Goal: Task Accomplishment & Management: Manage account settings

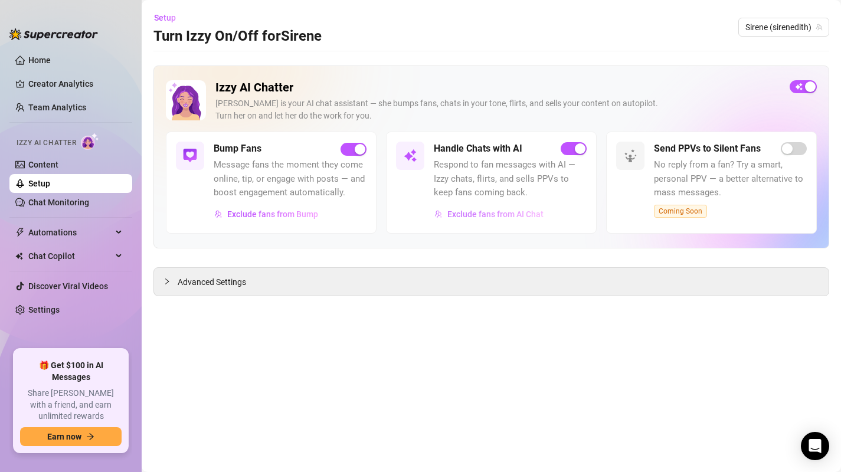
click at [487, 219] on span "Exclude fans from AI Chat" at bounding box center [495, 213] width 96 height 9
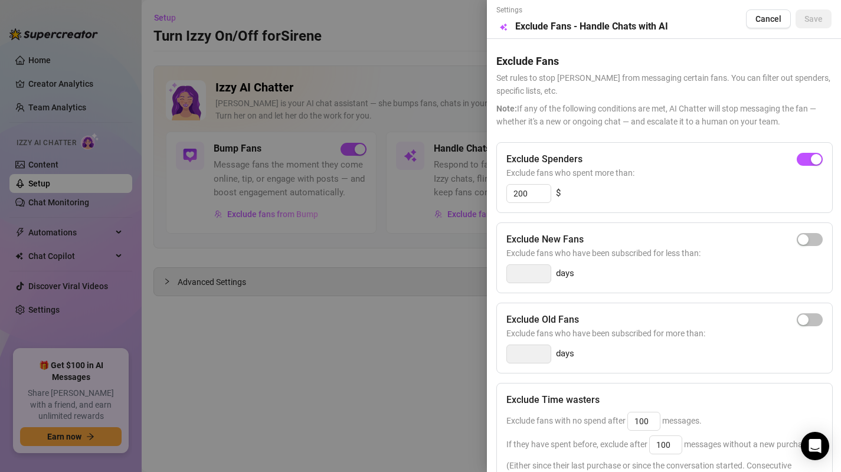
scroll to position [152, 0]
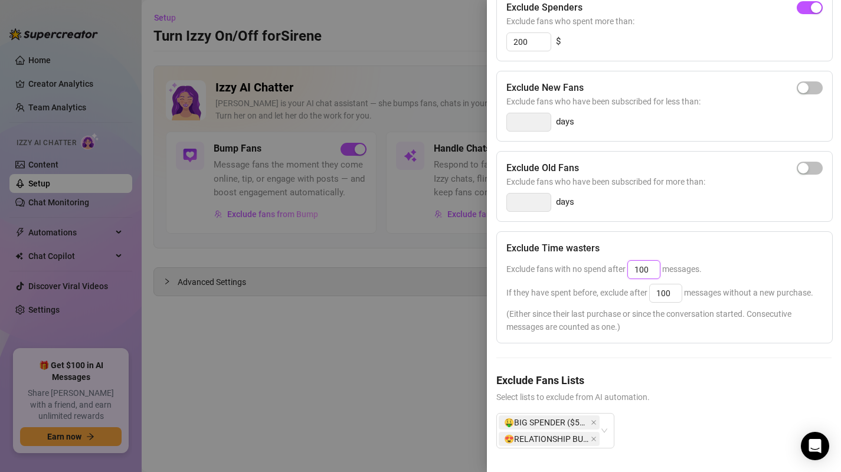
click at [642, 271] on input "100" at bounding box center [644, 270] width 32 height 18
type input "4"
type input "30"
click at [712, 252] on div "Exclude Time wasters" at bounding box center [664, 248] width 316 height 14
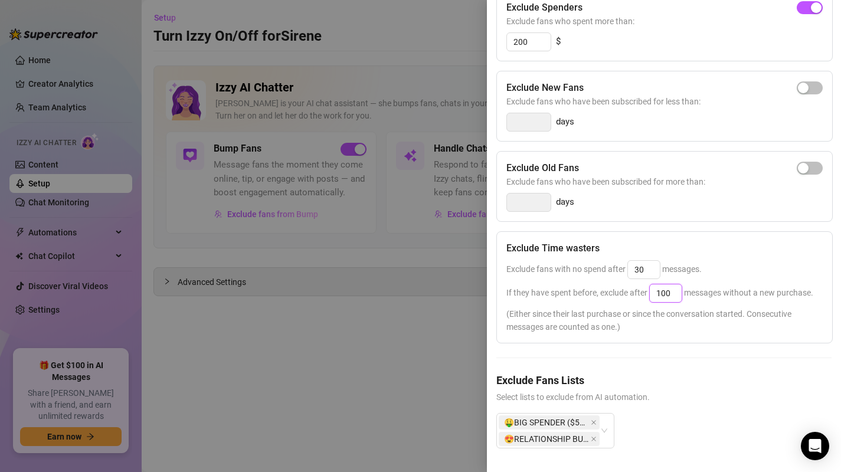
click at [666, 294] on input "100" at bounding box center [666, 293] width 32 height 18
type input "5"
type input "35"
click at [721, 254] on div "Exclude Time wasters" at bounding box center [664, 248] width 316 height 14
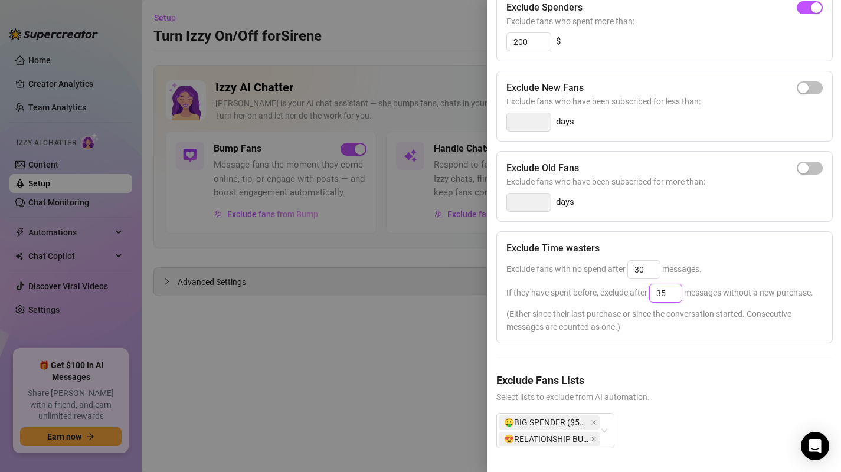
click at [660, 294] on input "35" at bounding box center [666, 293] width 32 height 18
click at [645, 269] on input "30" at bounding box center [644, 270] width 32 height 18
click at [670, 300] on input "35" at bounding box center [666, 293] width 32 height 18
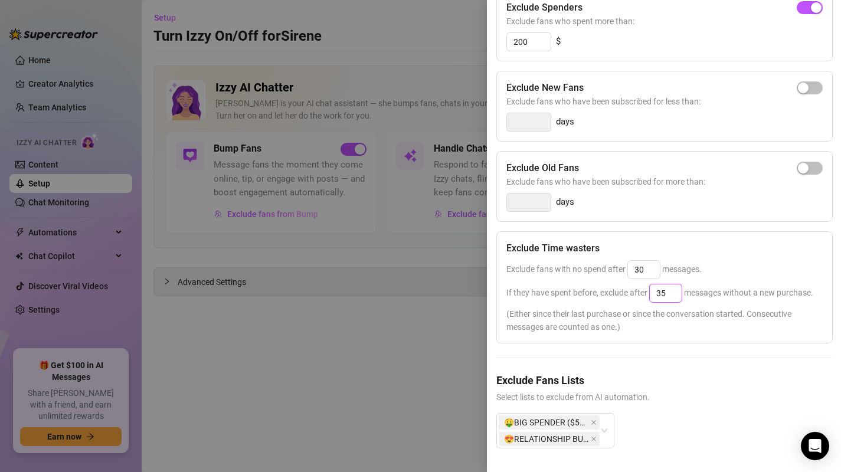
click at [670, 300] on input "35" at bounding box center [666, 293] width 32 height 18
click at [726, 247] on div "Exclude Time wasters" at bounding box center [664, 248] width 316 height 14
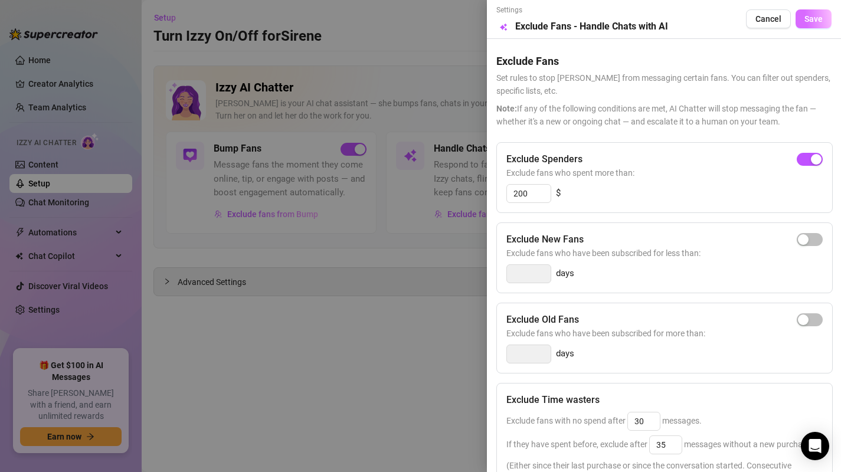
click at [821, 20] on span "Save" at bounding box center [813, 18] width 18 height 9
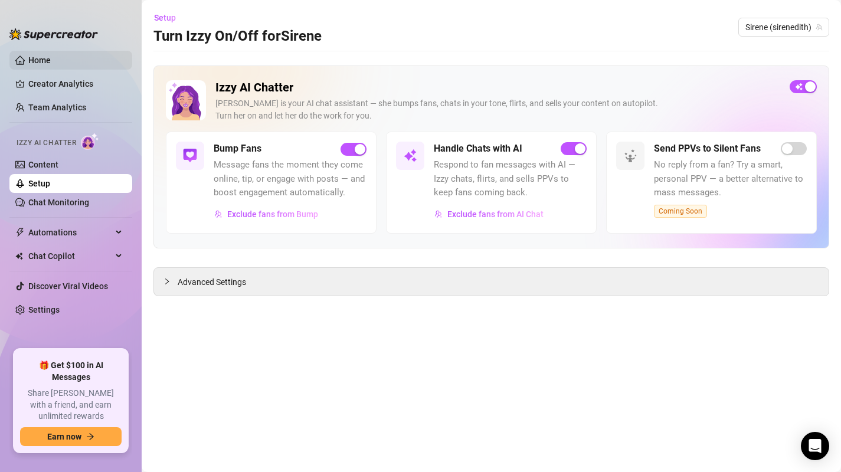
click at [41, 60] on link "Home" at bounding box center [39, 59] width 22 height 9
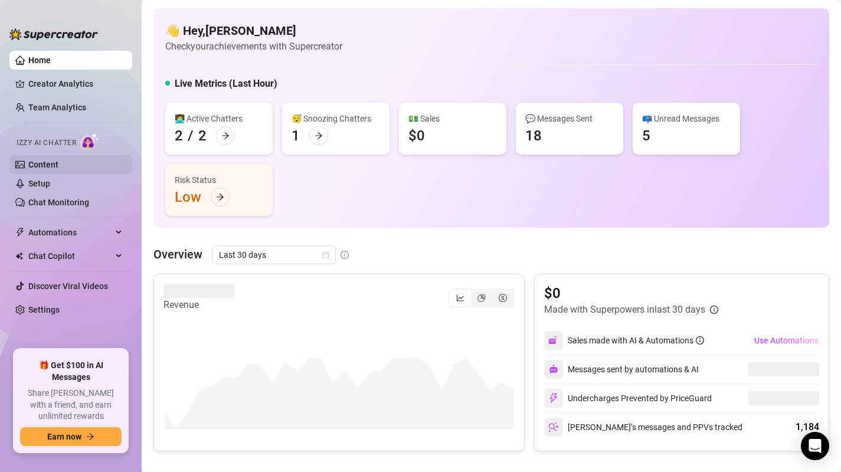
click at [43, 165] on link "Content" at bounding box center [43, 164] width 30 height 9
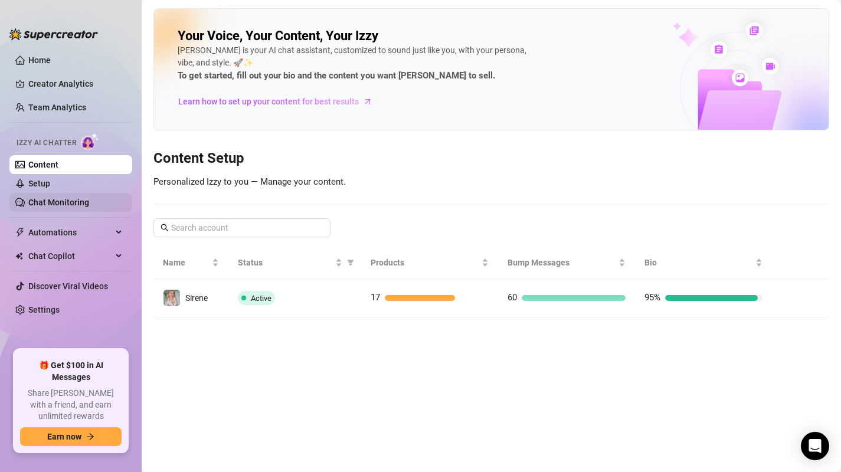
click at [73, 206] on link "Chat Monitoring" at bounding box center [58, 202] width 61 height 9
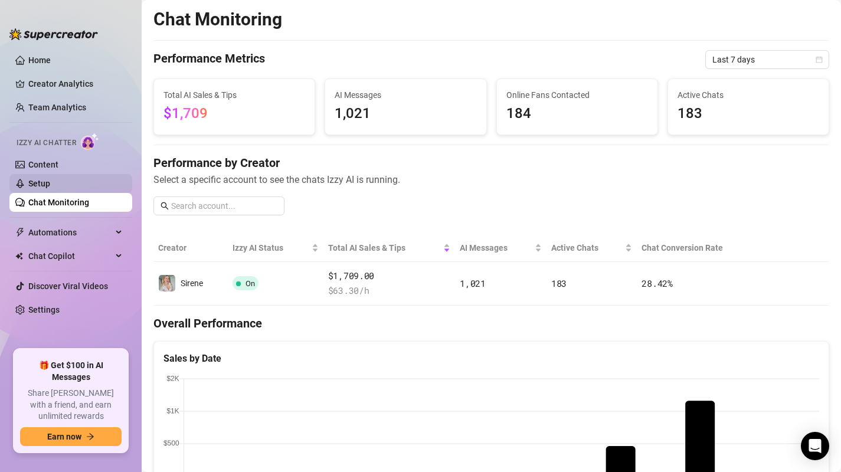
click at [50, 185] on link "Setup" at bounding box center [39, 183] width 22 height 9
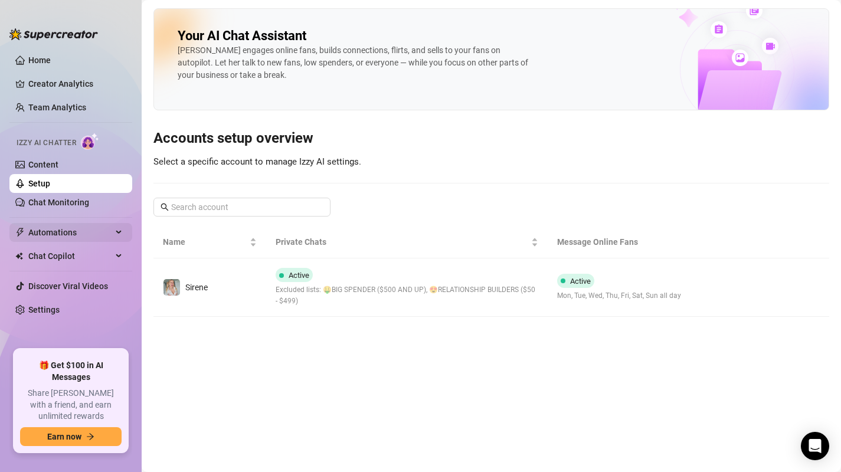
click at [60, 229] on span "Automations" at bounding box center [70, 232] width 84 height 19
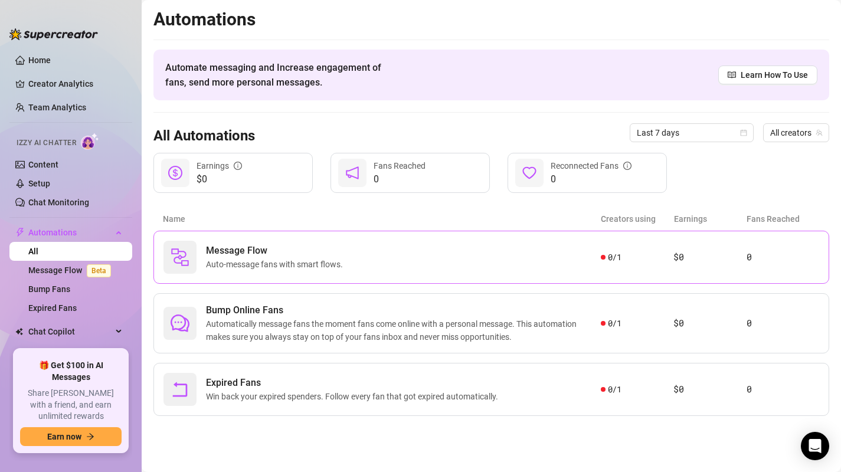
click at [322, 253] on span "Message Flow" at bounding box center [277, 251] width 142 height 14
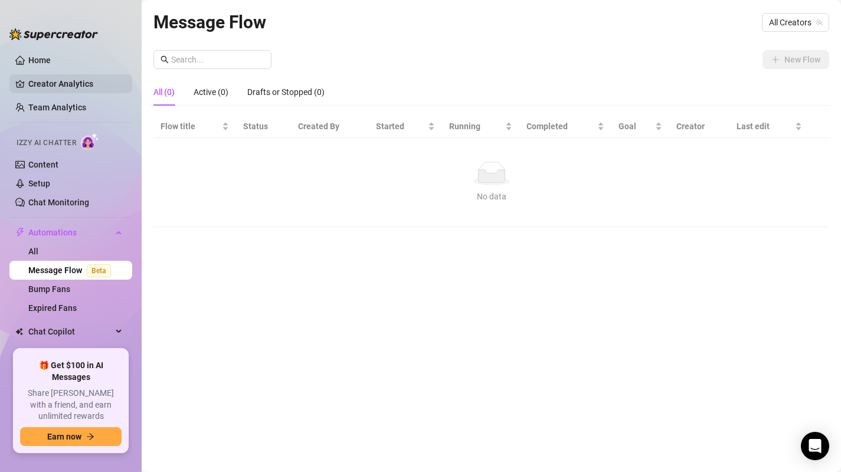
click at [73, 83] on link "Creator Analytics" at bounding box center [75, 83] width 94 height 19
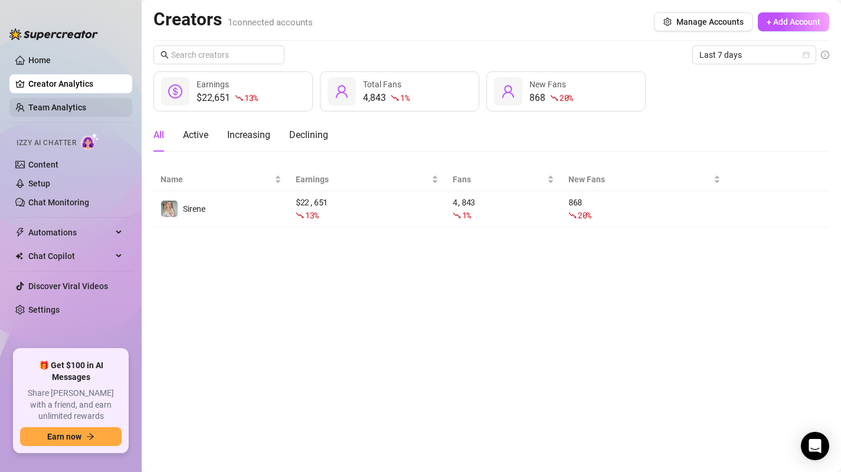
click at [67, 105] on link "Team Analytics" at bounding box center [57, 107] width 58 height 9
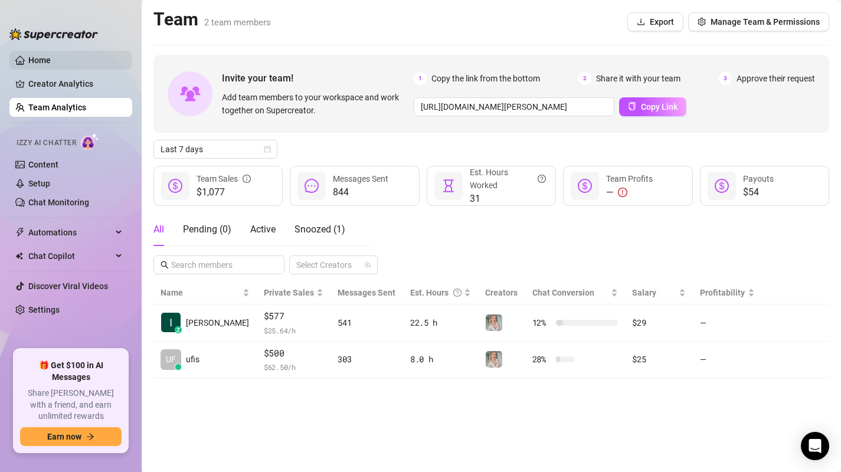
click at [36, 55] on link "Home" at bounding box center [39, 59] width 22 height 9
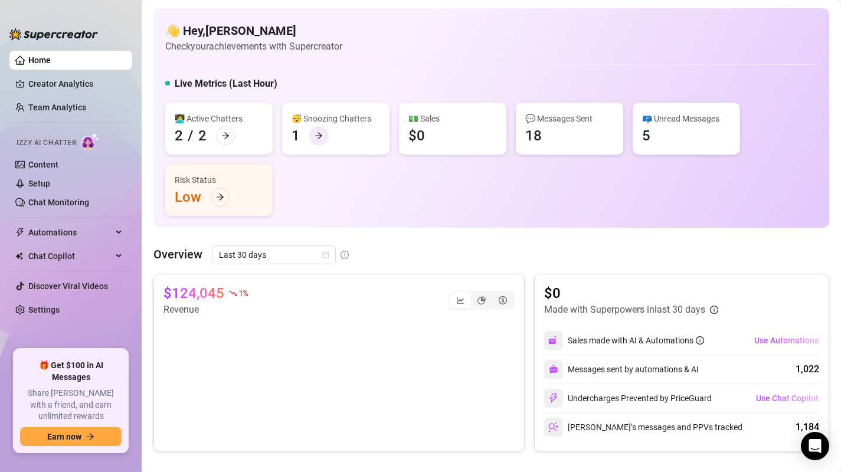
click at [323, 137] on div at bounding box center [318, 135] width 19 height 19
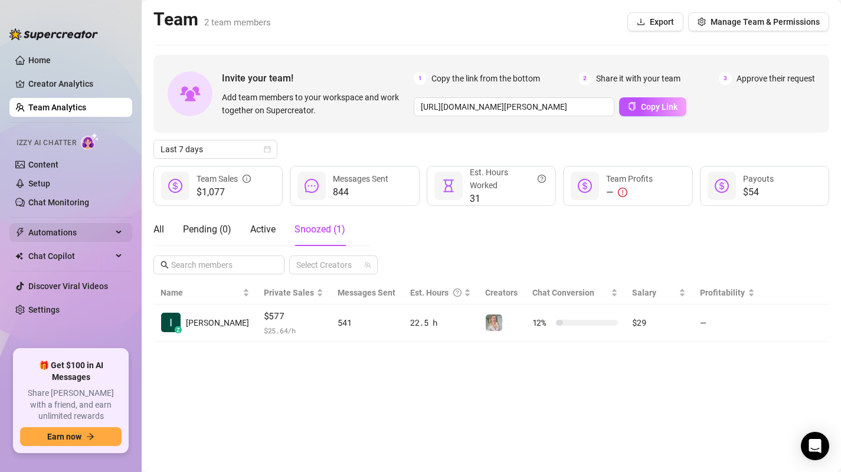
click at [53, 234] on span "Automations" at bounding box center [70, 232] width 84 height 19
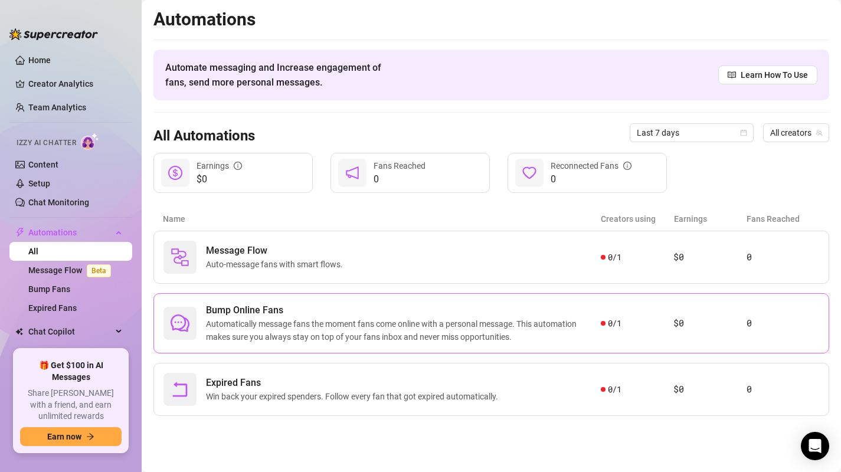
click at [302, 332] on span "Automatically message fans the moment fans come online with a personal message.…" at bounding box center [403, 330] width 395 height 26
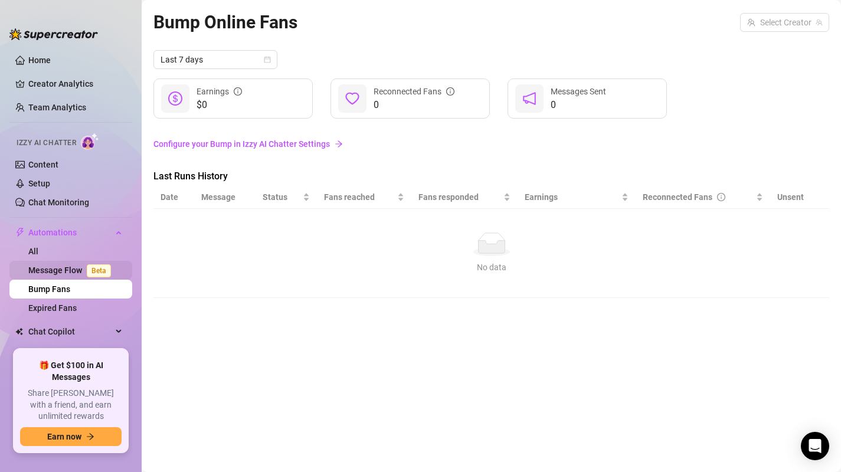
click at [51, 270] on link "Message Flow Beta" at bounding box center [71, 270] width 87 height 9
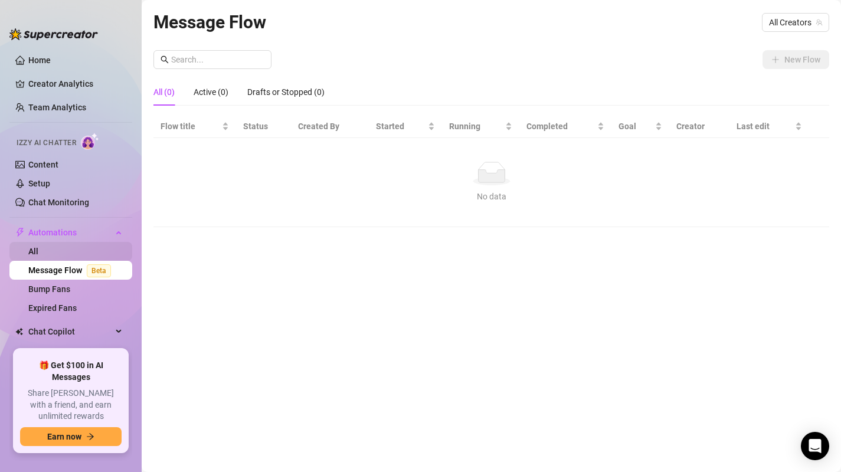
click at [38, 251] on link "All" at bounding box center [33, 251] width 10 height 9
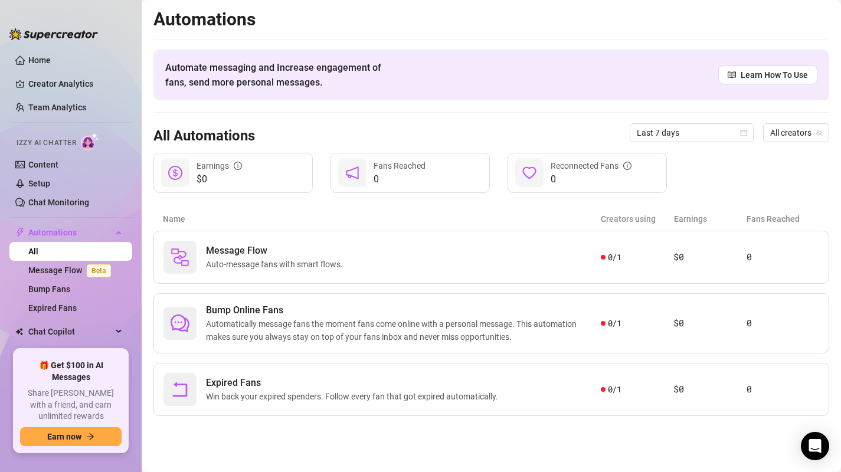
click at [42, 94] on ul "Home Creator Analytics Team Analytics Izzy AI Chatter Content Setup Chat Monito…" at bounding box center [70, 195] width 123 height 299
click at [41, 85] on link "Creator Analytics" at bounding box center [75, 83] width 94 height 19
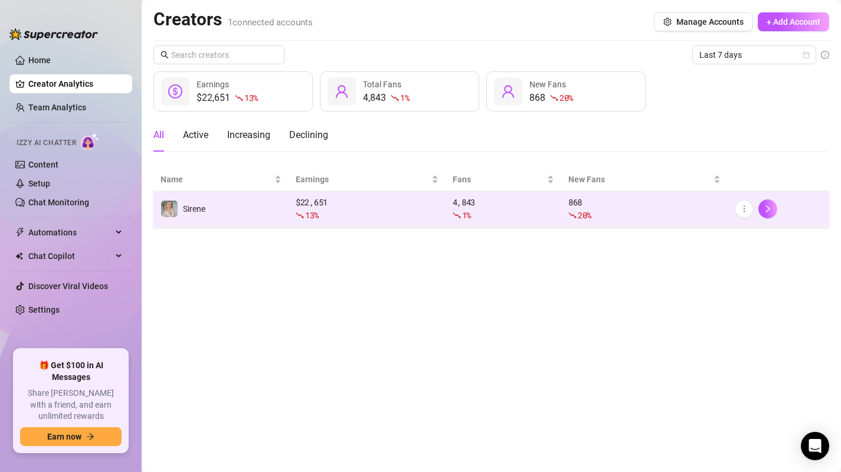
click at [349, 210] on div "13 %" at bounding box center [367, 215] width 143 height 13
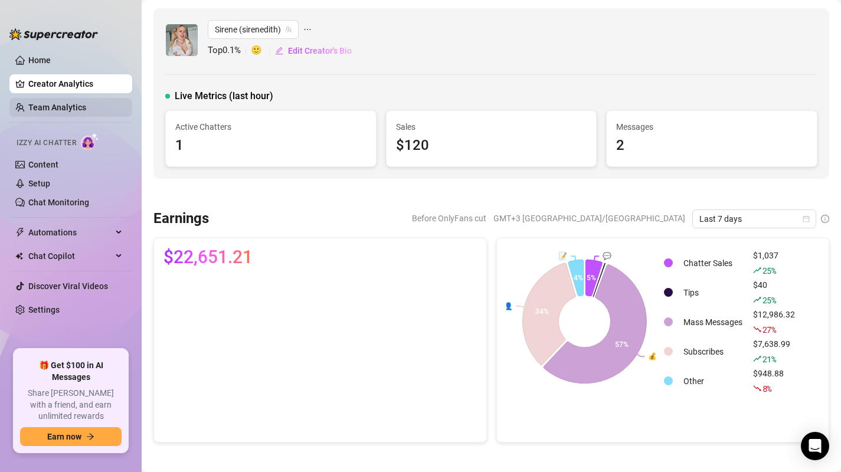
click at [57, 106] on link "Team Analytics" at bounding box center [57, 107] width 58 height 9
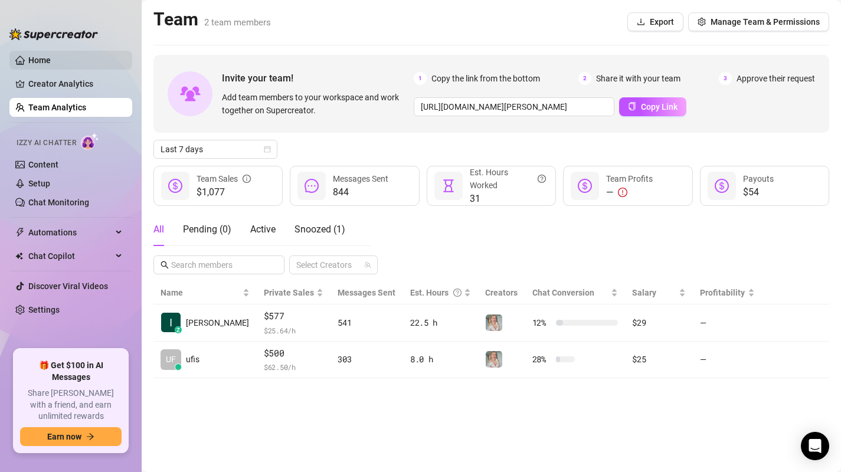
click at [32, 64] on link "Home" at bounding box center [39, 59] width 22 height 9
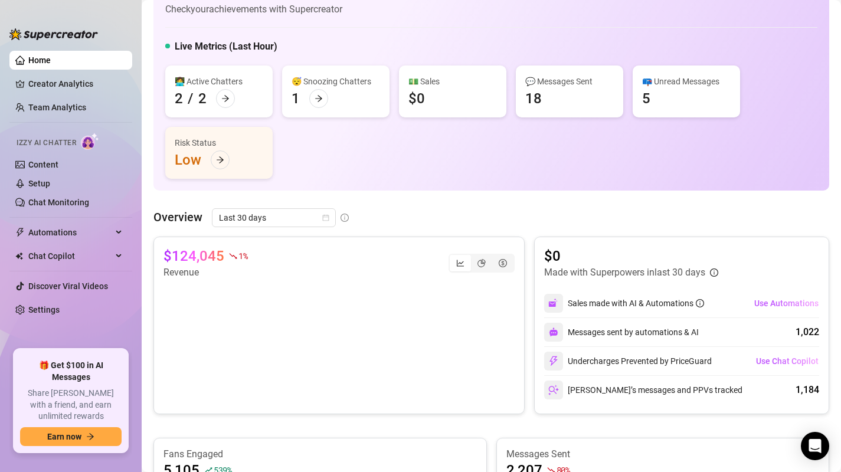
scroll to position [39, 0]
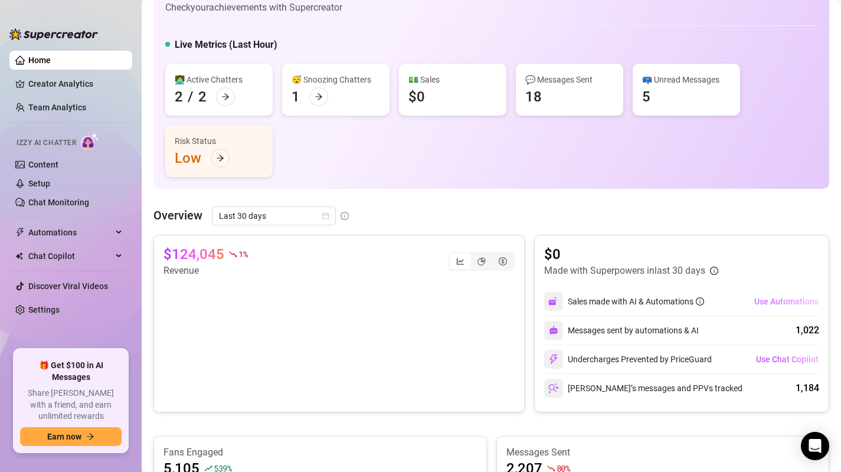
click at [791, 302] on span "Use Automations" at bounding box center [786, 301] width 64 height 9
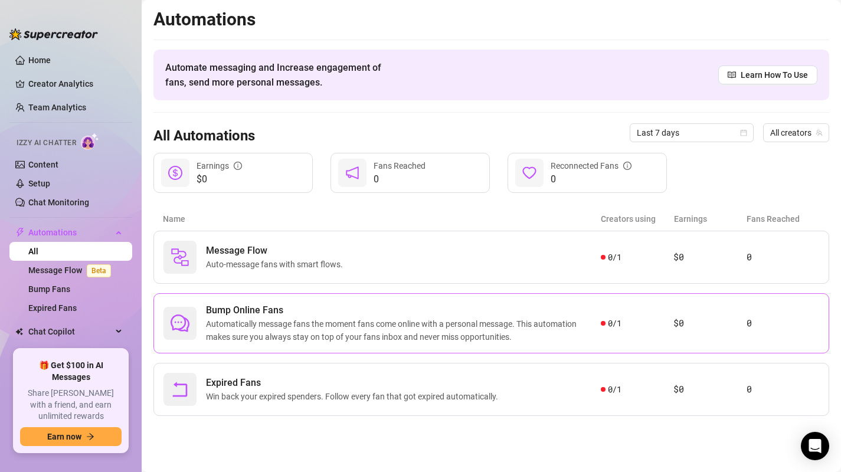
click at [503, 329] on span "Automatically message fans the moment fans come online with a personal message.…" at bounding box center [403, 330] width 395 height 26
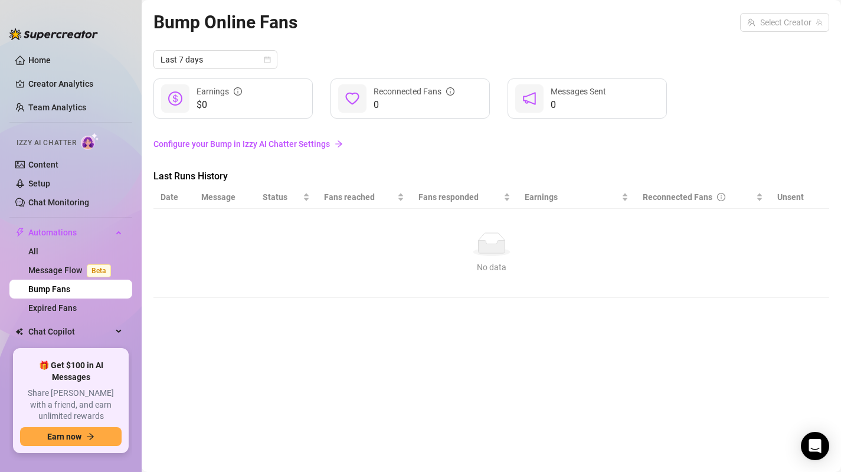
click at [409, 106] on span "0" at bounding box center [414, 105] width 81 height 14
click at [302, 146] on link "Configure your Bump in Izzy AI Chatter Settings" at bounding box center [491, 143] width 676 height 13
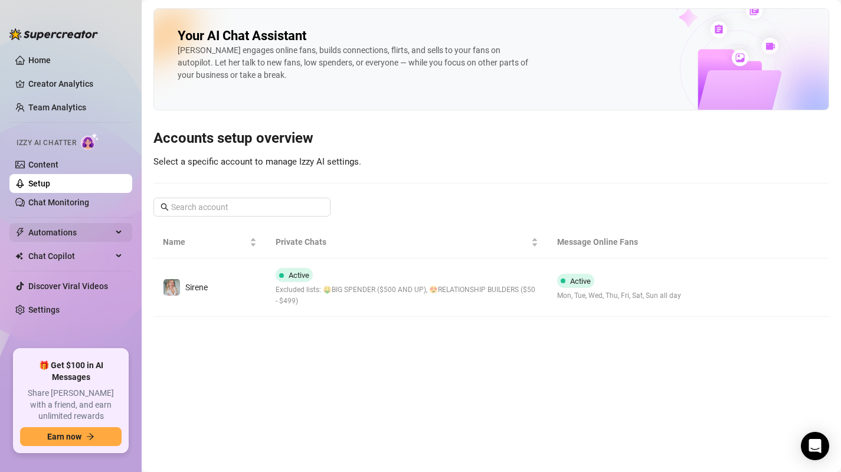
click at [110, 234] on span "Automations" at bounding box center [70, 232] width 84 height 19
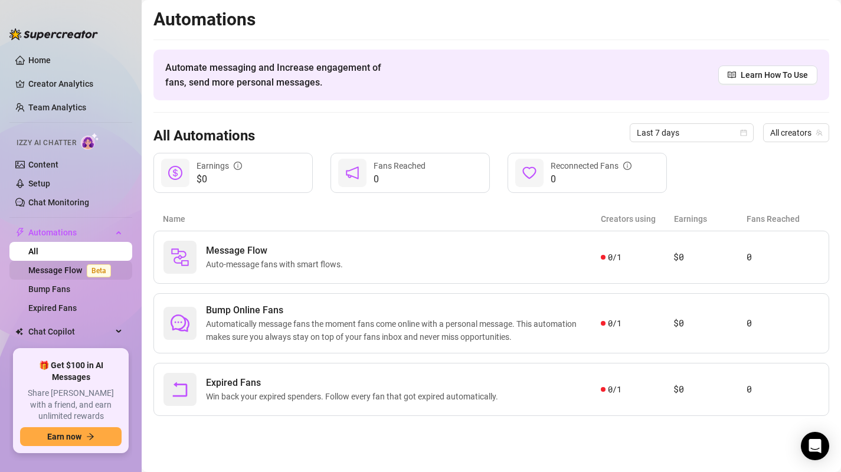
click at [75, 270] on link "Message Flow Beta" at bounding box center [71, 270] width 87 height 9
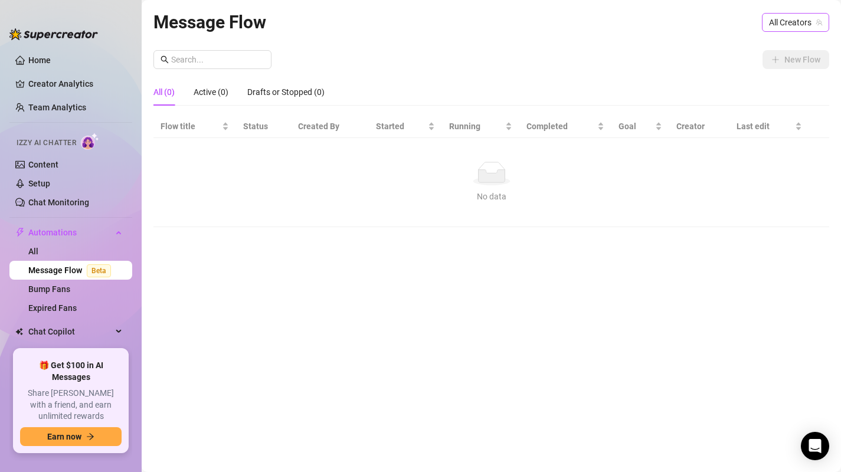
click at [790, 21] on span "All Creators" at bounding box center [795, 23] width 53 height 18
click at [769, 62] on span "Sirene" at bounding box center [762, 65] width 22 height 13
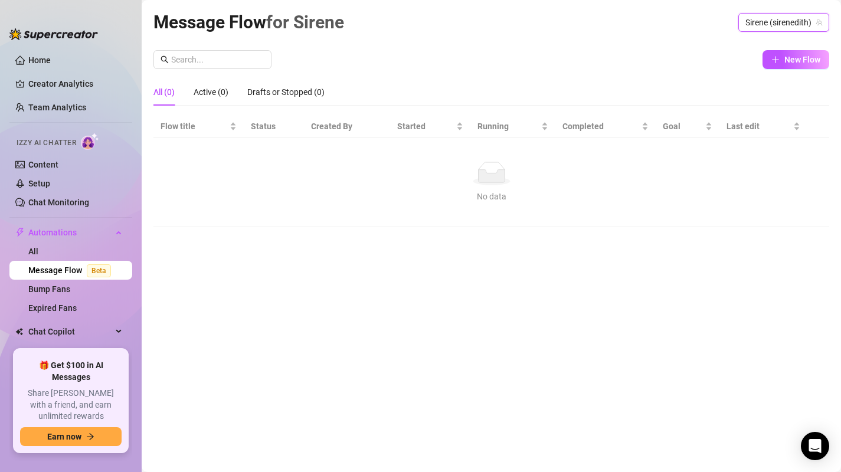
click at [456, 179] on div "No data" at bounding box center [491, 174] width 652 height 24
click at [34, 62] on link "Home" at bounding box center [39, 59] width 22 height 9
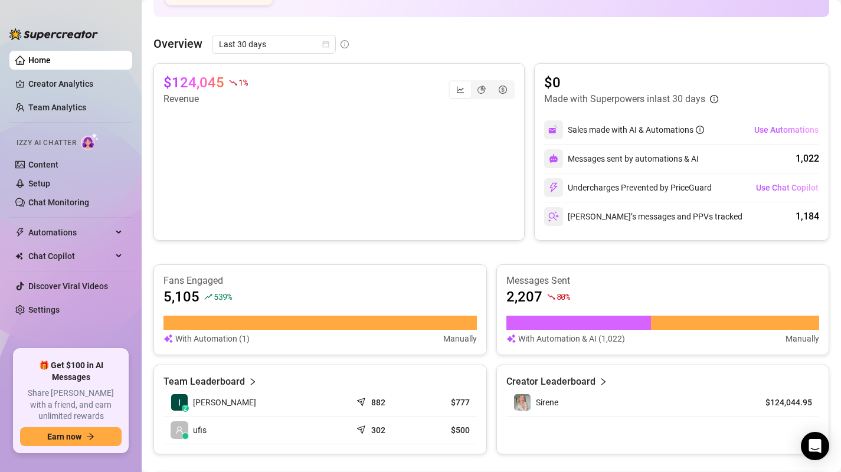
scroll to position [189, 0]
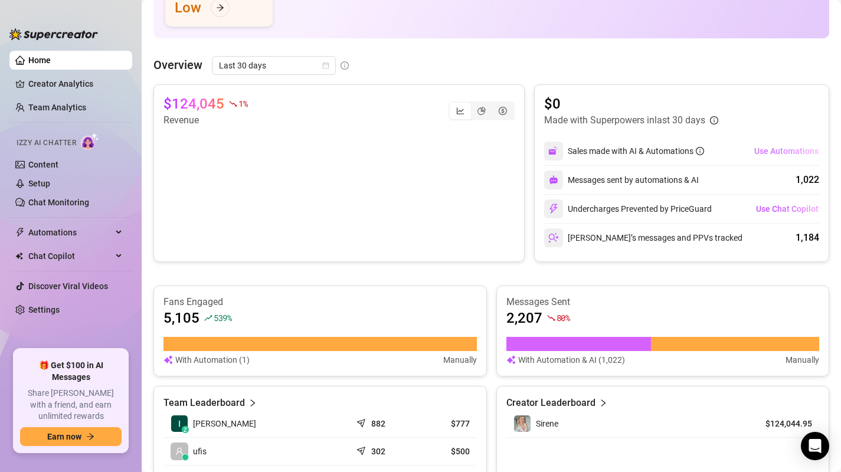
click at [801, 146] on span "Use Automations" at bounding box center [786, 150] width 64 height 9
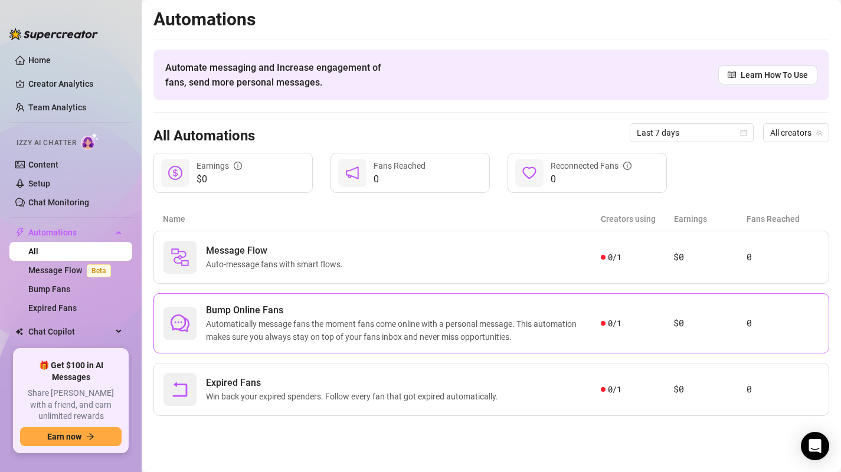
click at [281, 333] on span "Automatically message fans the moment fans come online with a personal message.…" at bounding box center [403, 330] width 395 height 26
